Goal: Task Accomplishment & Management: Use online tool/utility

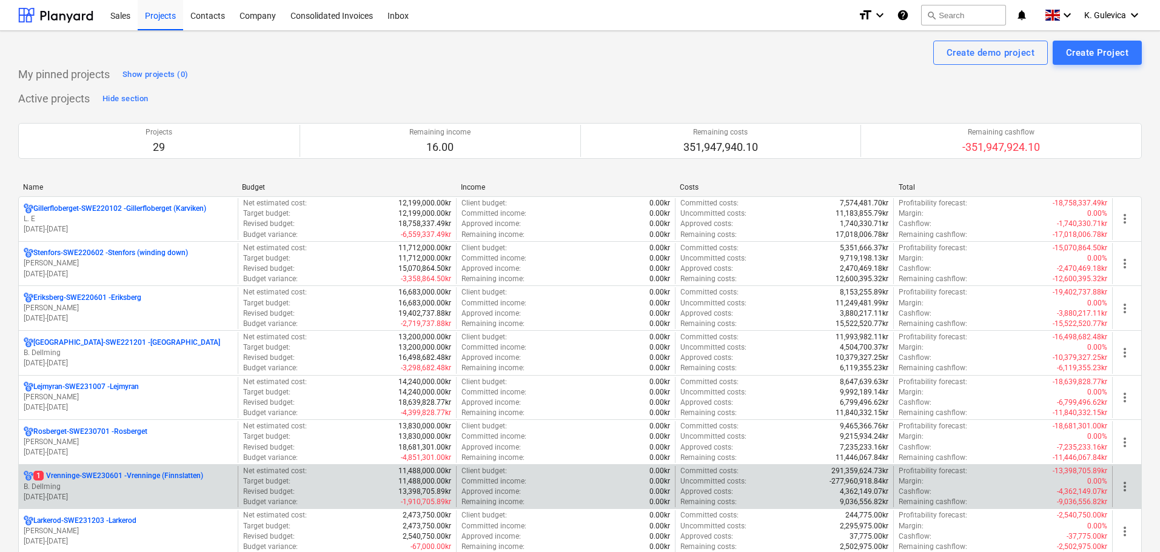
click at [133, 483] on p "B. Dellming" at bounding box center [128, 487] width 209 height 10
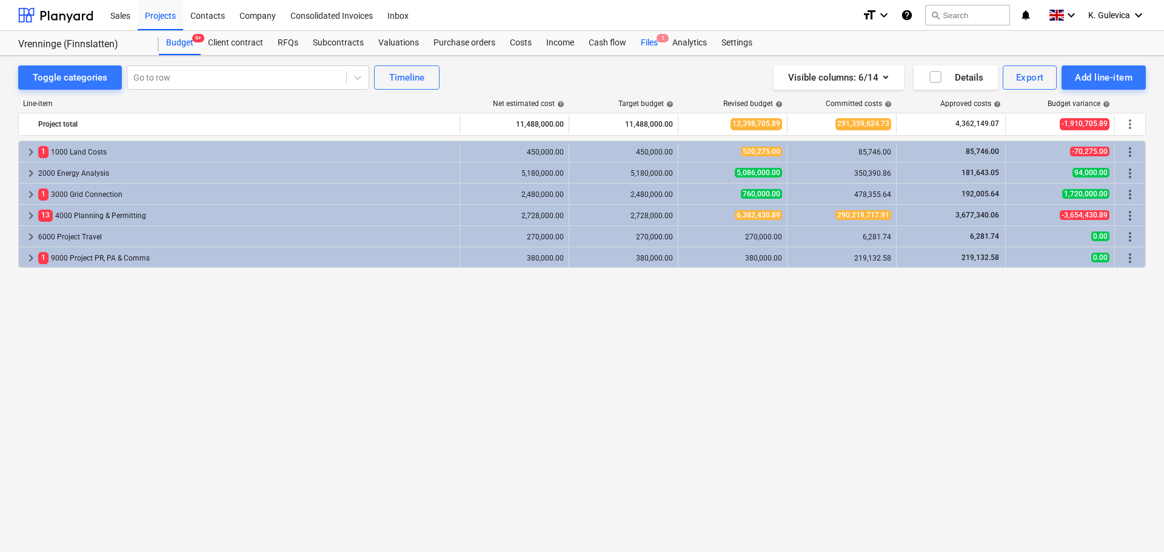
click at [643, 41] on div "Files 1" at bounding box center [649, 43] width 32 height 24
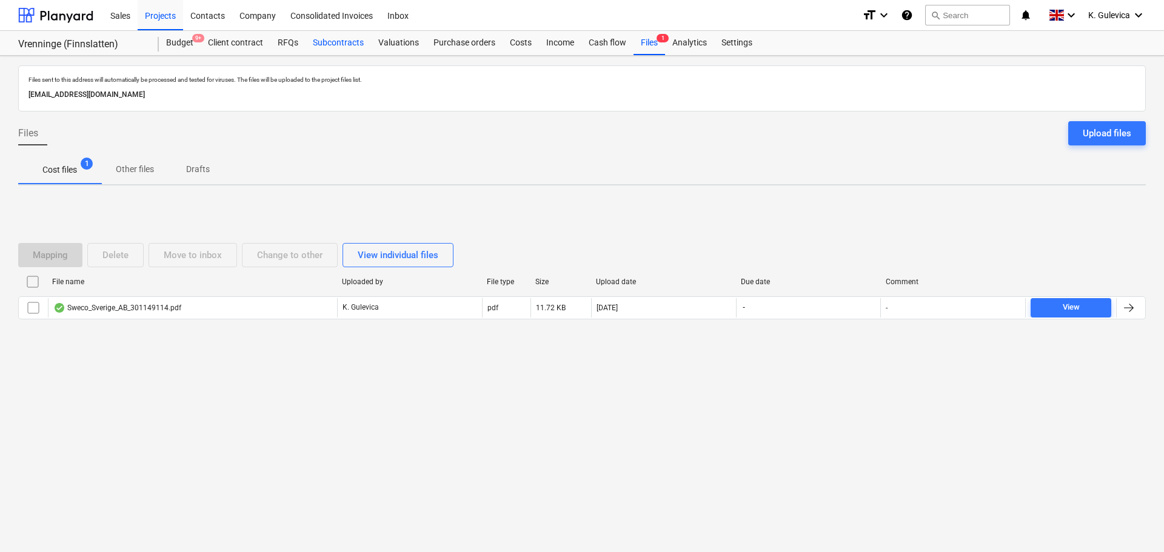
click at [349, 43] on div "Subcontracts" at bounding box center [338, 43] width 65 height 24
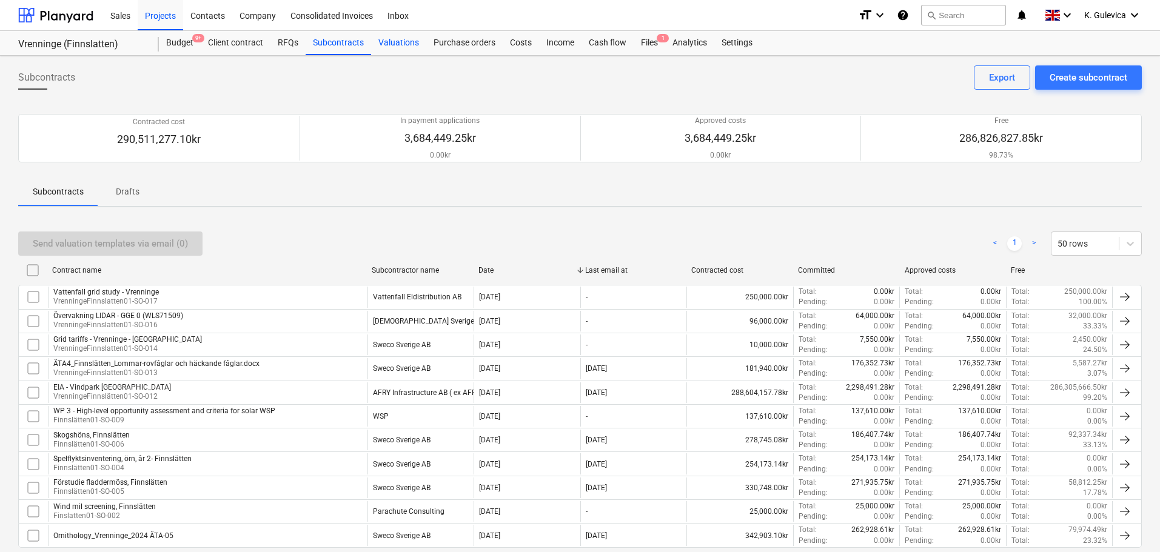
click at [396, 42] on div "Valuations" at bounding box center [398, 43] width 55 height 24
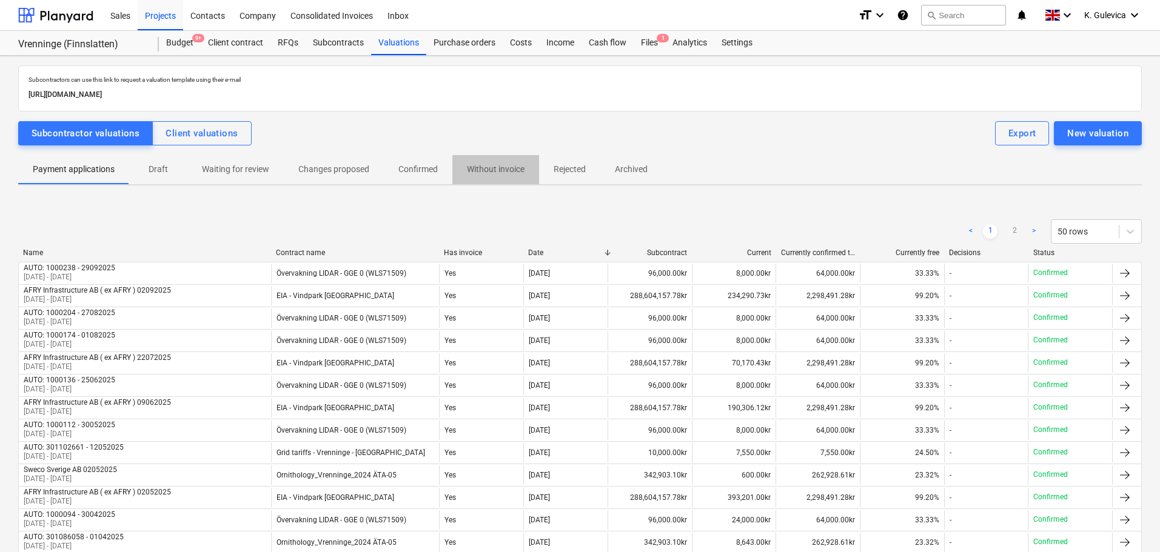
click at [492, 169] on p "Without invoice" at bounding box center [496, 169] width 58 height 13
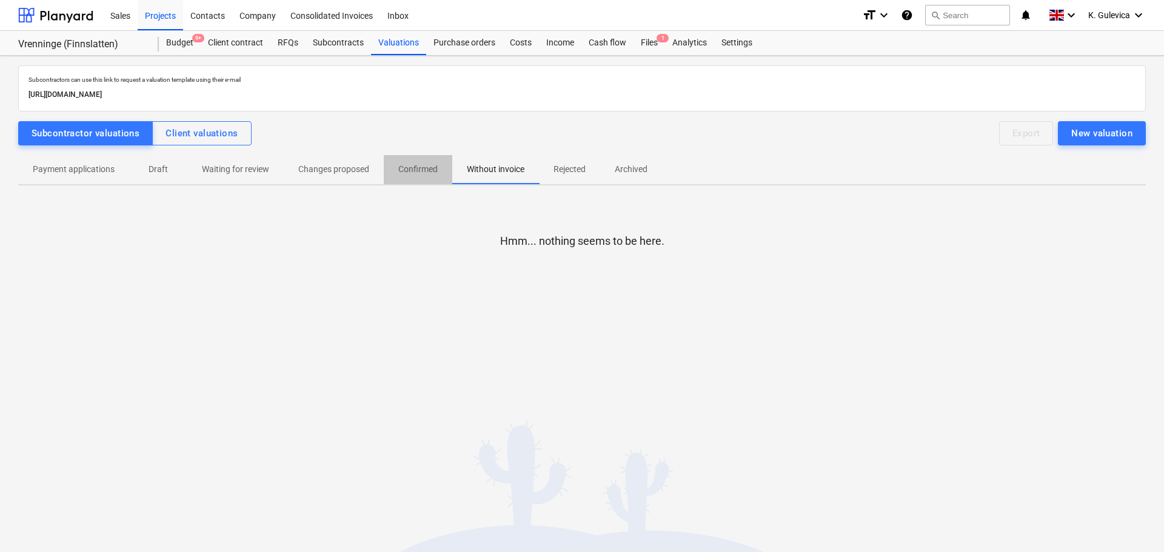
click at [432, 162] on span "Confirmed" at bounding box center [418, 169] width 68 height 20
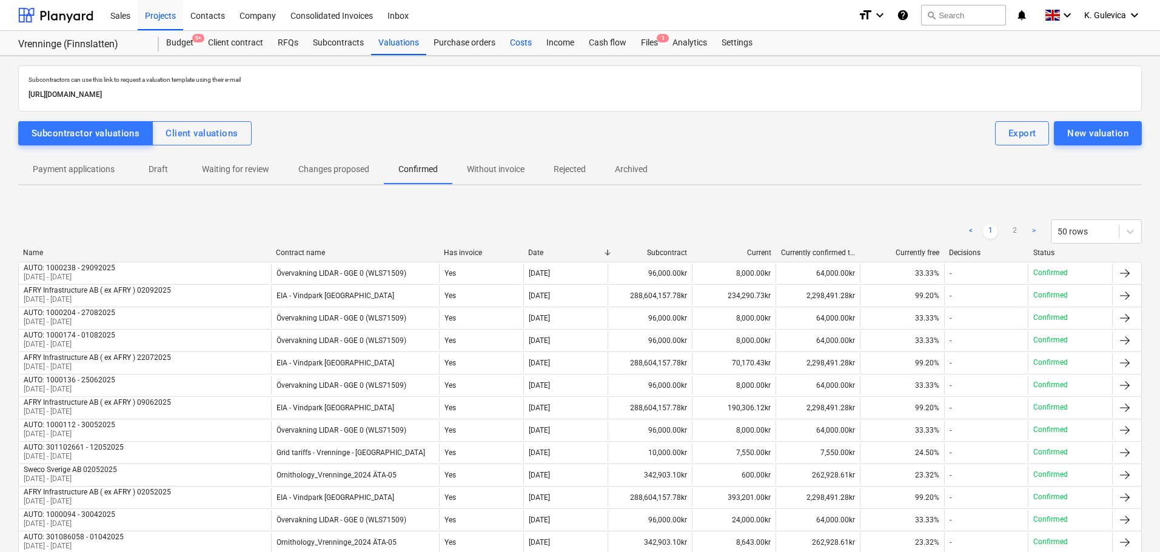
click at [517, 41] on div "Costs" at bounding box center [521, 43] width 36 height 24
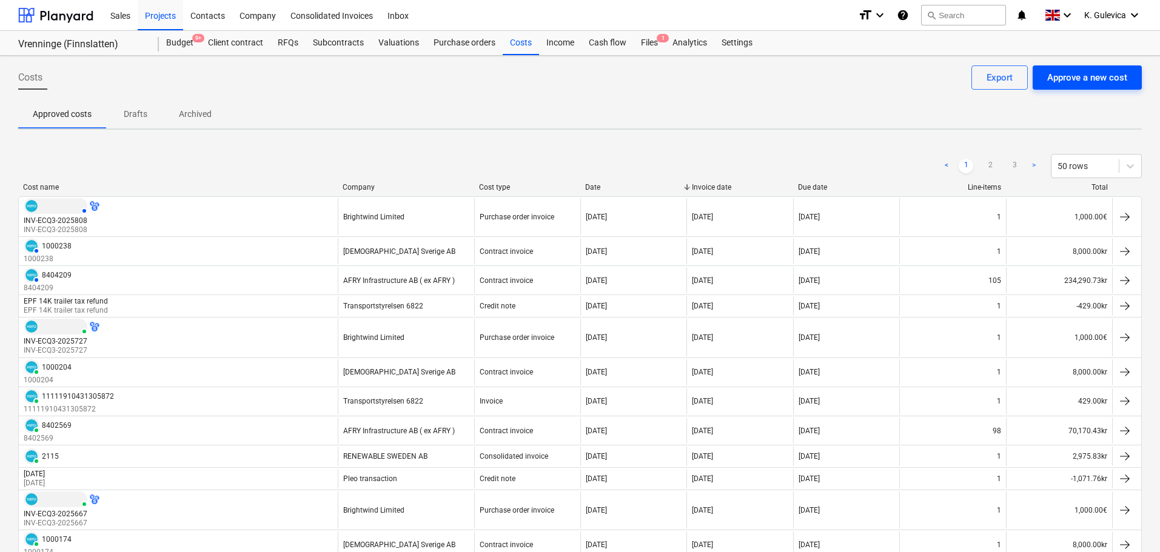
click at [1080, 82] on div "Approve a new cost" at bounding box center [1087, 78] width 80 height 16
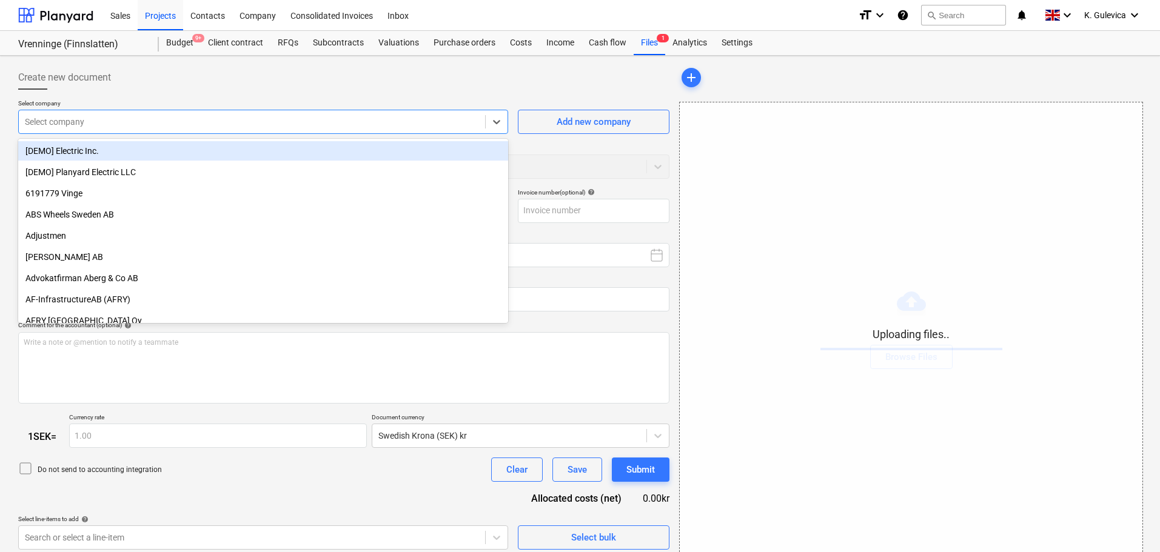
click at [263, 125] on div at bounding box center [252, 122] width 454 height 12
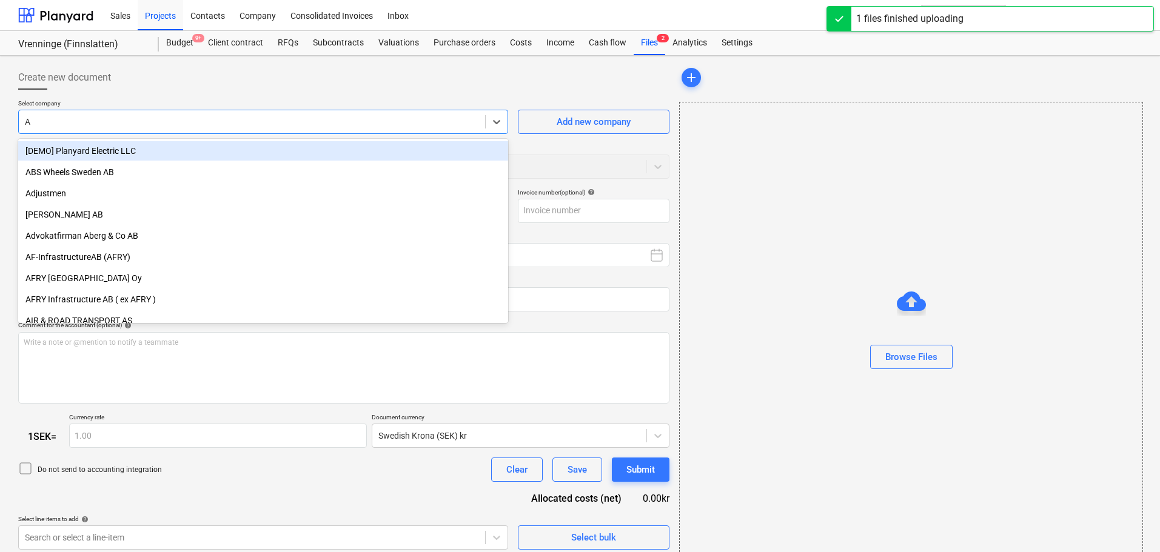
type input "Af"
type input "8411040.pdf"
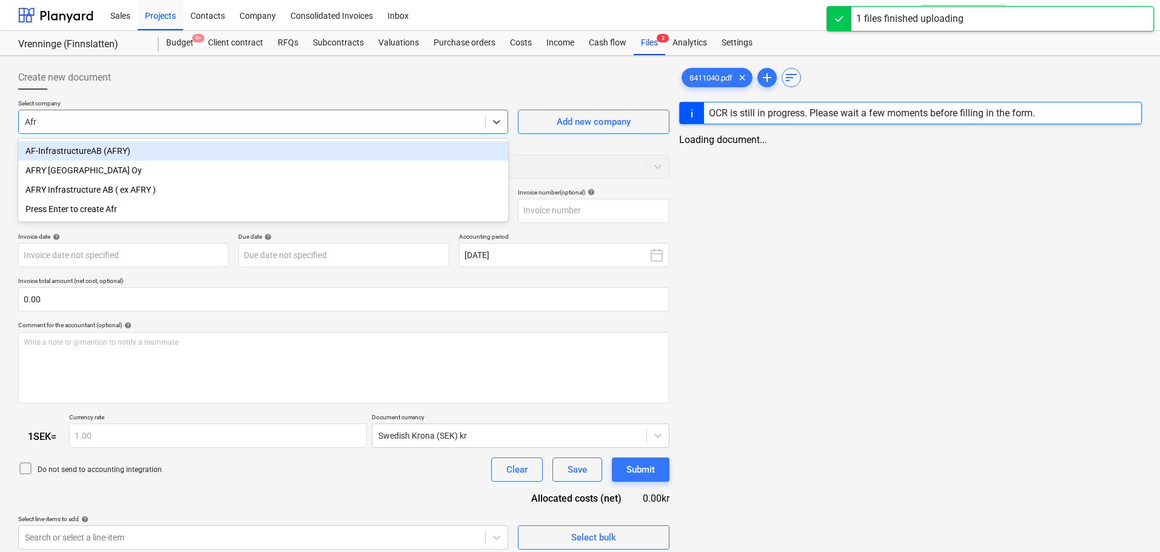
type input "Afry"
click at [147, 190] on div "AFRY Infrastructure AB ( ex AFRY )" at bounding box center [263, 189] width 490 height 19
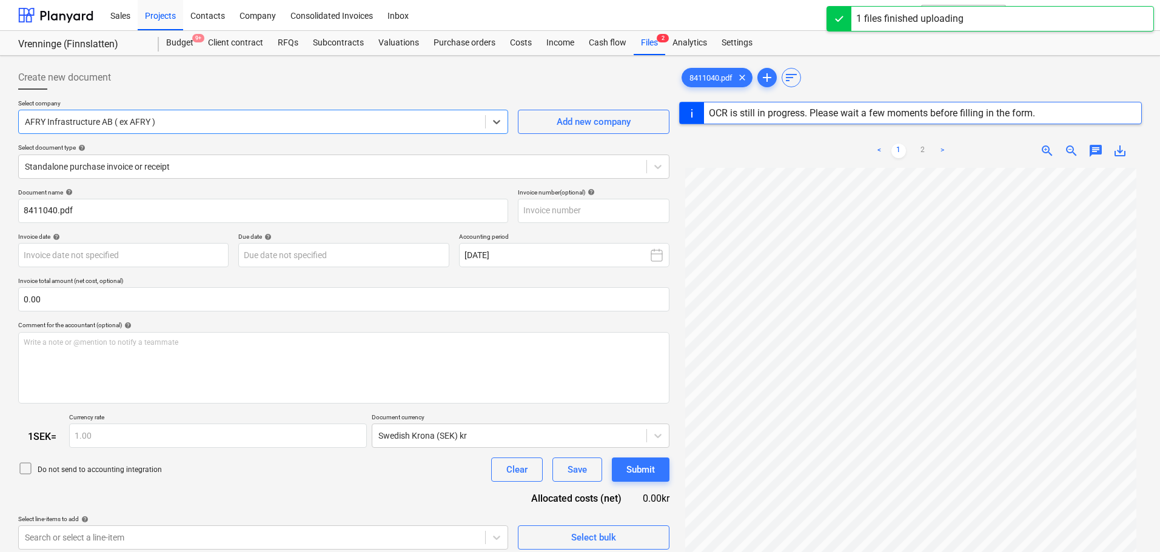
click at [1092, 150] on span "chat" at bounding box center [1095, 151] width 15 height 15
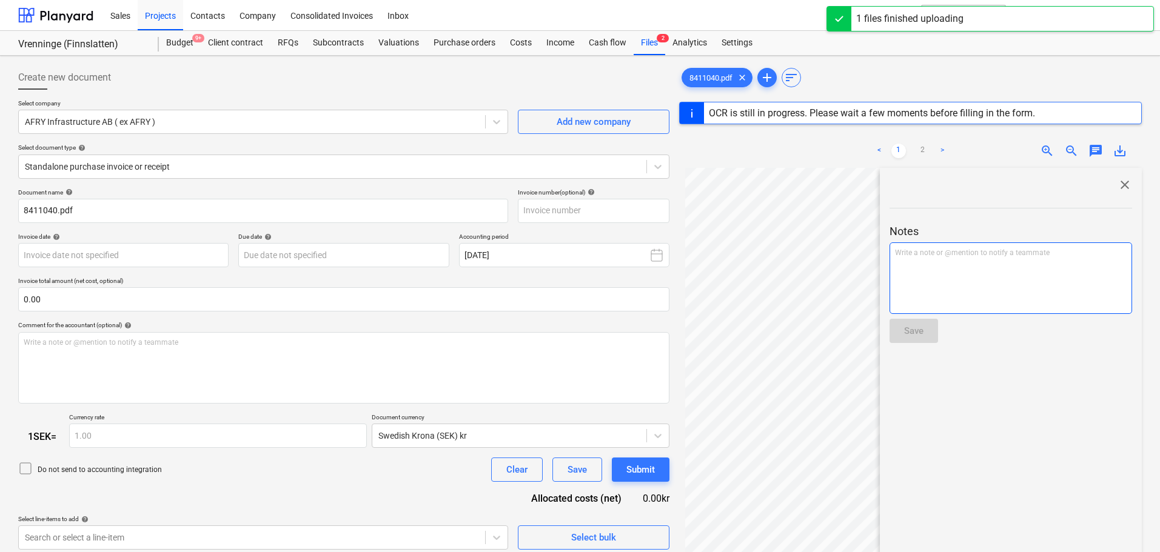
type input "8411040"
type input "[DATE]"
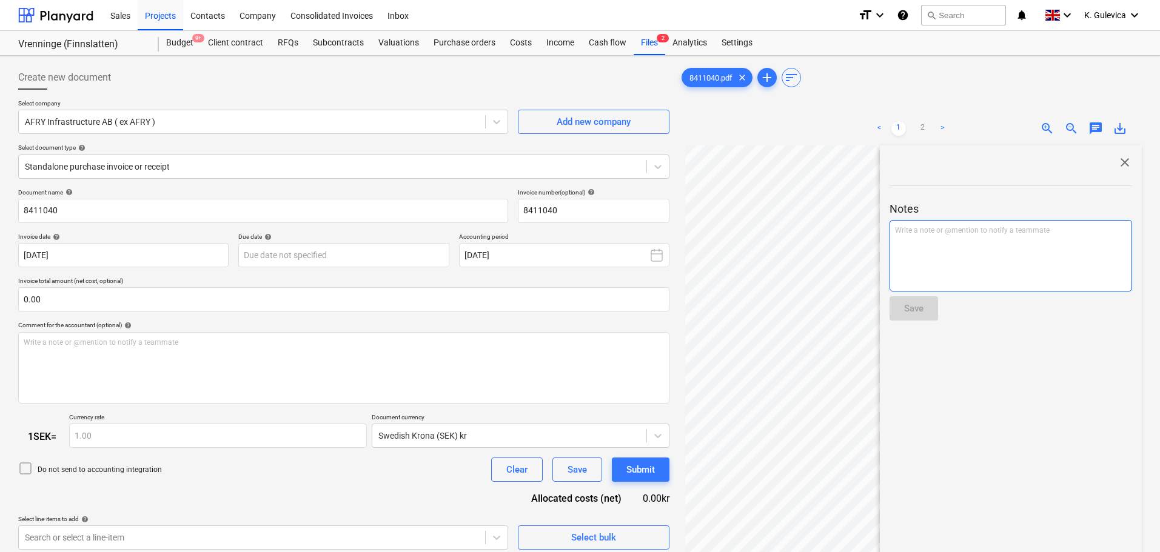
click at [1000, 279] on div "Write a note or @mention to notify a teammate [PERSON_NAME]" at bounding box center [1010, 256] width 242 height 72
click at [974, 232] on p "Hi @ [PERSON_NAME] ﻿ ﻿" at bounding box center [1011, 231] width 232 height 12
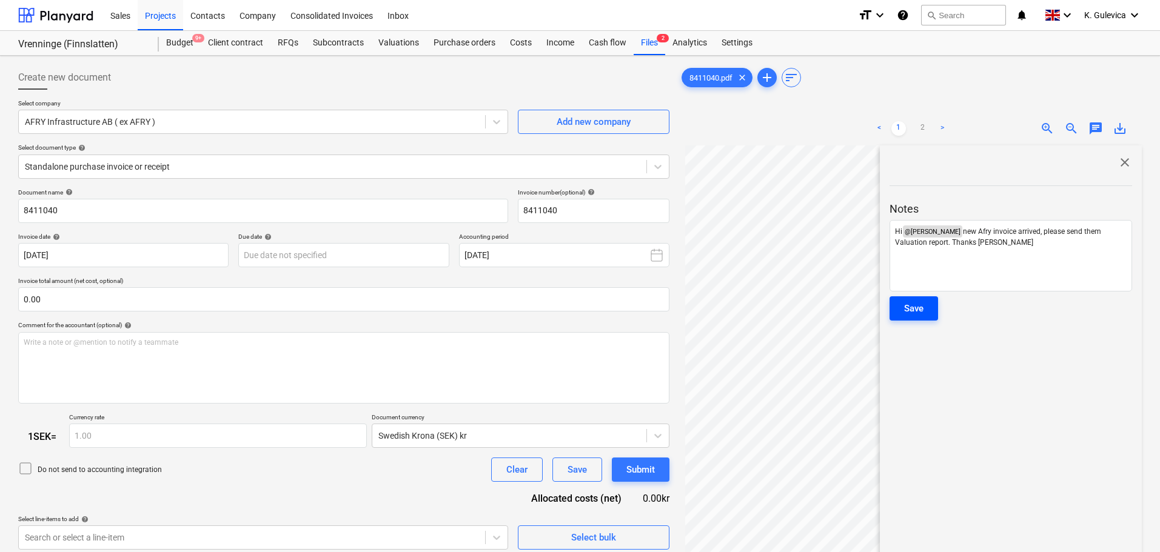
click at [919, 307] on div "Save" at bounding box center [913, 309] width 19 height 16
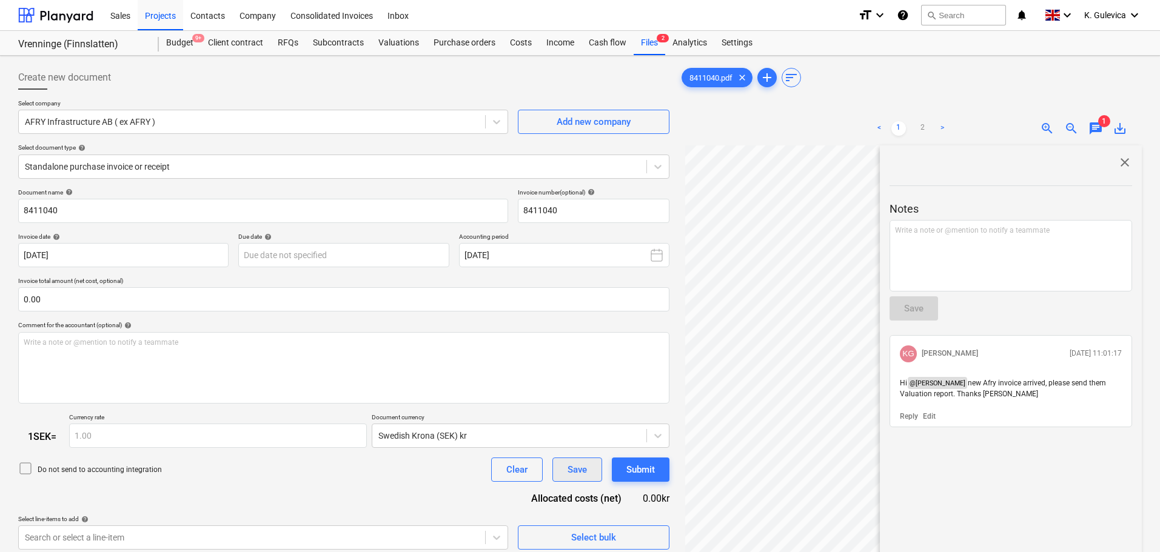
click at [565, 467] on button "Save" at bounding box center [577, 470] width 50 height 24
